Goal: Task Accomplishment & Management: Manage account settings

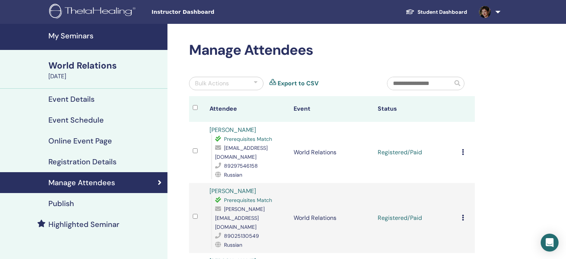
scroll to position [74, 0]
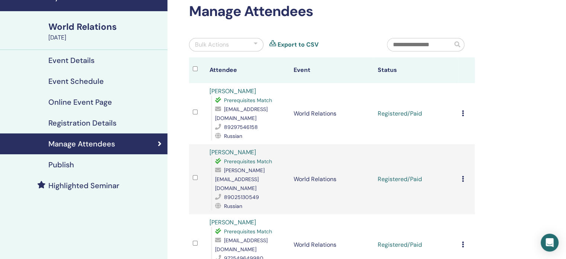
scroll to position [37, 0]
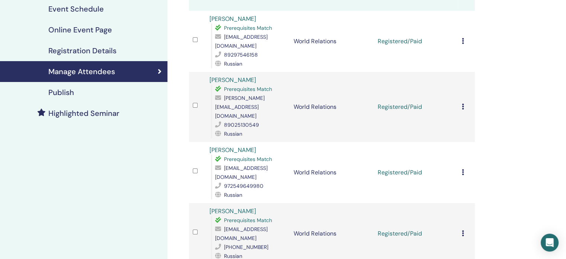
scroll to position [112, 0]
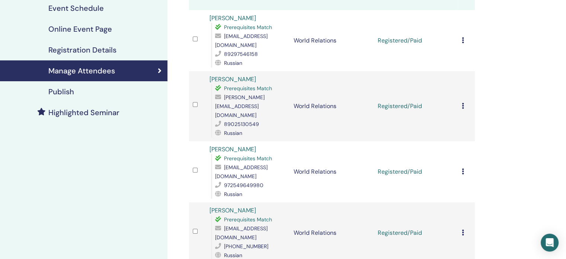
click at [226, 225] on span "[EMAIL_ADDRESS][DOMAIN_NAME]" at bounding box center [241, 233] width 52 height 16
copy span "[EMAIL_ADDRESS][DOMAIN_NAME]"
click at [240, 164] on span "[EMAIL_ADDRESS][DOMAIN_NAME]" at bounding box center [241, 172] width 52 height 16
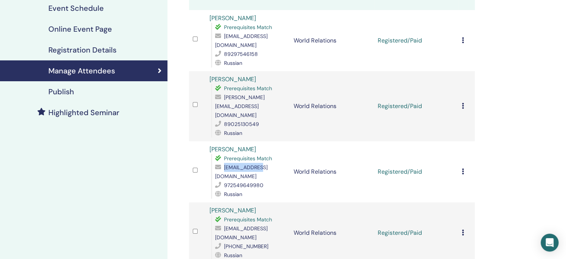
click at [240, 164] on span "[EMAIL_ADDRESS][DOMAIN_NAME]" at bounding box center [241, 172] width 52 height 16
copy span "[EMAIL_ADDRESS][DOMAIN_NAME]"
click at [249, 164] on span "[EMAIL_ADDRESS][DOMAIN_NAME]" at bounding box center [241, 172] width 52 height 16
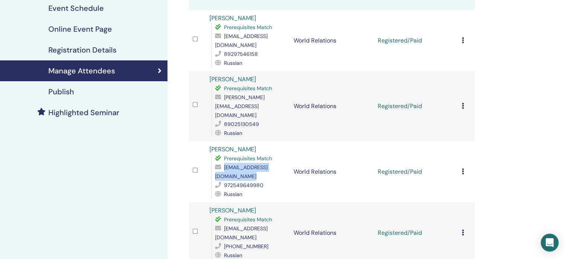
click at [249, 164] on span "[EMAIL_ADDRESS][DOMAIN_NAME]" at bounding box center [241, 172] width 52 height 16
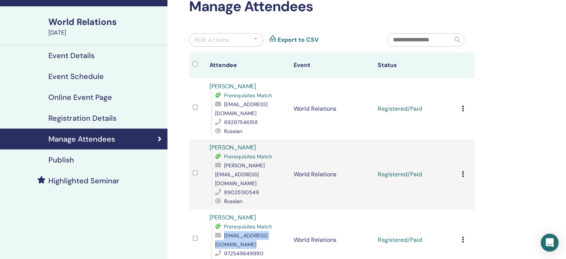
scroll to position [37, 0]
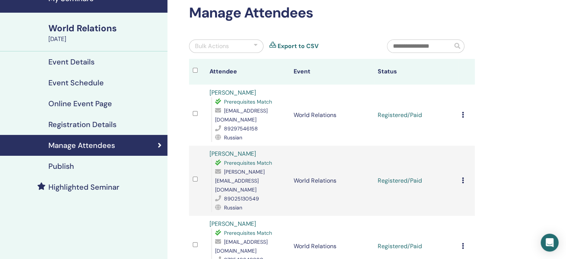
click at [229, 168] on span "[PERSON_NAME][EMAIL_ADDRESS][DOMAIN_NAME]" at bounding box center [239, 180] width 49 height 25
copy span "[PERSON_NAME][EMAIL_ADDRESS][DOMAIN_NAME]"
click at [234, 109] on span "[EMAIL_ADDRESS][DOMAIN_NAME]" at bounding box center [241, 115] width 52 height 16
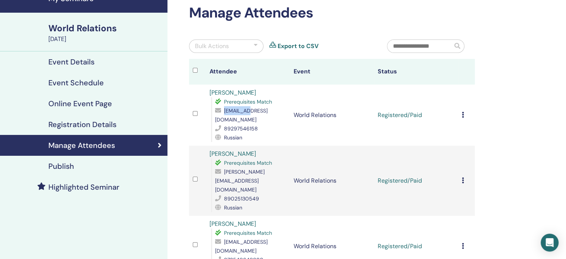
click at [234, 109] on span "[EMAIL_ADDRESS][DOMAIN_NAME]" at bounding box center [241, 115] width 52 height 16
copy span "[EMAIL_ADDRESS][DOMAIN_NAME]"
click at [257, 109] on span "[EMAIL_ADDRESS][DOMAIN_NAME]" at bounding box center [241, 115] width 52 height 16
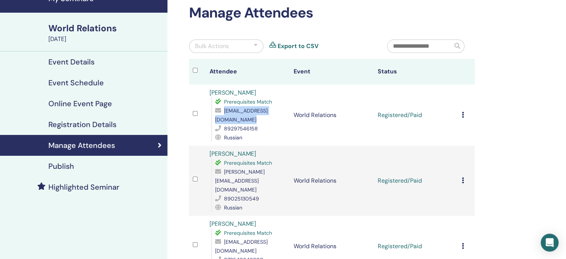
click at [257, 109] on span "[EMAIL_ADDRESS][DOMAIN_NAME]" at bounding box center [241, 115] width 52 height 16
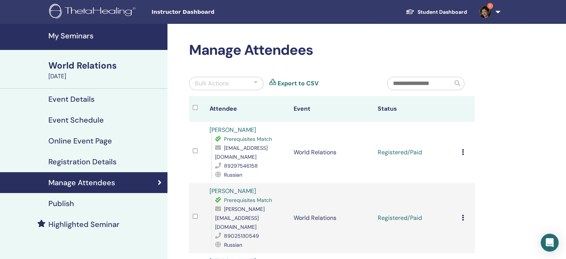
click at [484, 10] on img at bounding box center [485, 12] width 12 height 12
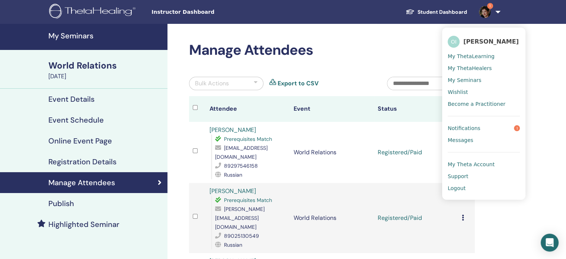
click at [466, 126] on span "Notifications" at bounding box center [464, 128] width 33 height 7
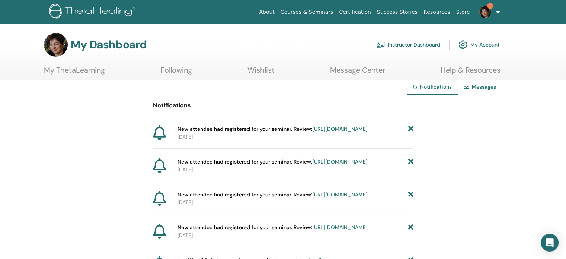
click at [312, 132] on link "[URL][DOMAIN_NAME]" at bounding box center [339, 128] width 55 height 7
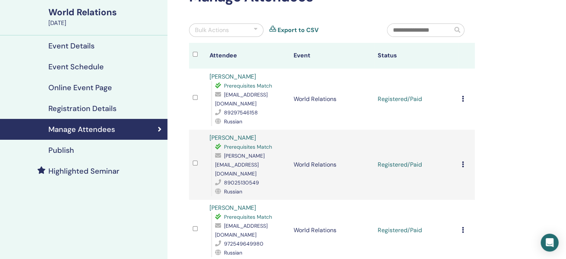
scroll to position [74, 0]
